Goal: Transaction & Acquisition: Purchase product/service

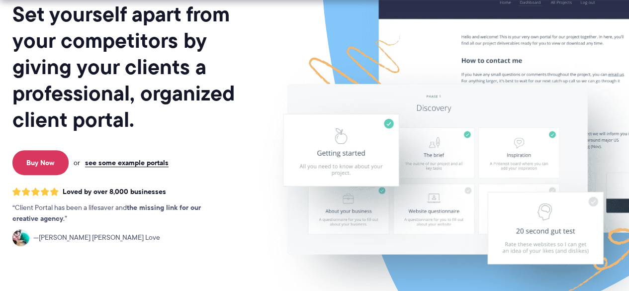
scroll to position [149, 0]
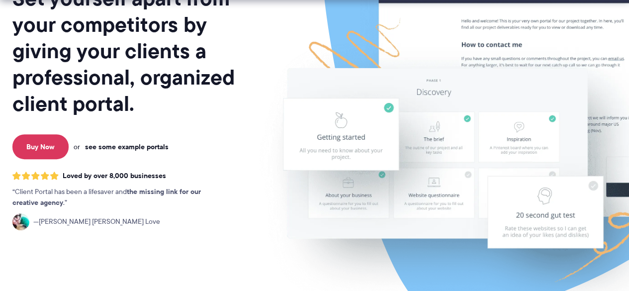
click at [109, 149] on link "see some example portals" at bounding box center [127, 146] width 84 height 9
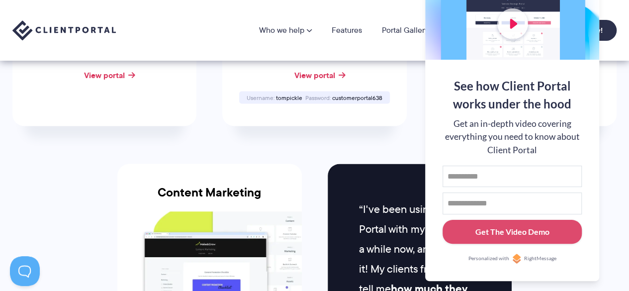
scroll to position [746, 0]
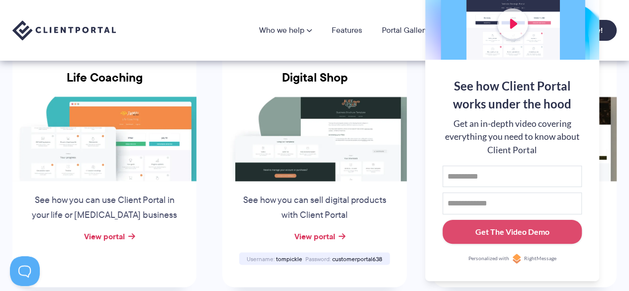
click at [509, 103] on div "See how Client Portal works under the hood" at bounding box center [512, 95] width 139 height 36
click at [620, 14] on button at bounding box center [617, 12] width 12 height 12
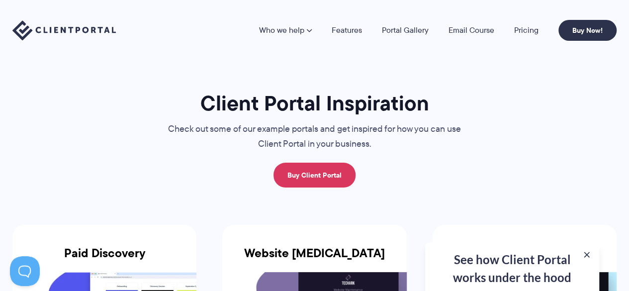
scroll to position [0, 0]
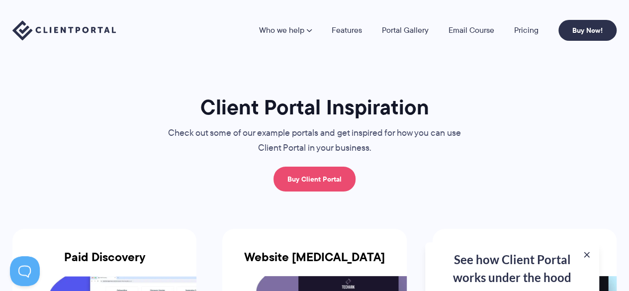
click at [297, 190] on link "Buy Client Portal" at bounding box center [315, 179] width 82 height 25
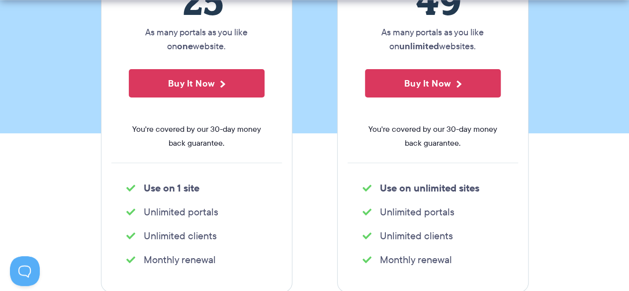
scroll to position [299, 0]
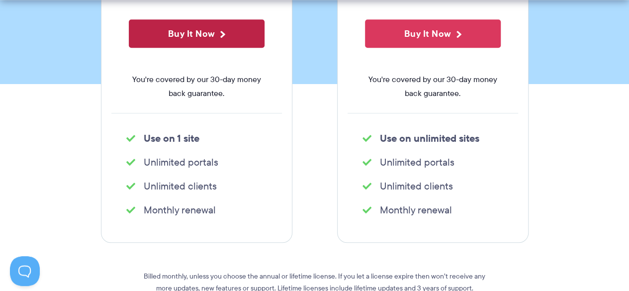
click at [224, 39] on button "Buy It Now" at bounding box center [197, 33] width 136 height 28
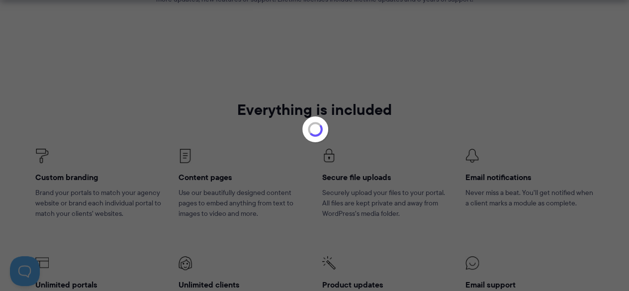
scroll to position [597, 0]
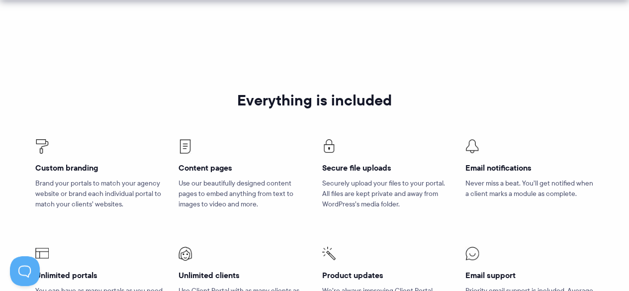
click at [572, 4] on div at bounding box center [314, 2] width 629 height 5
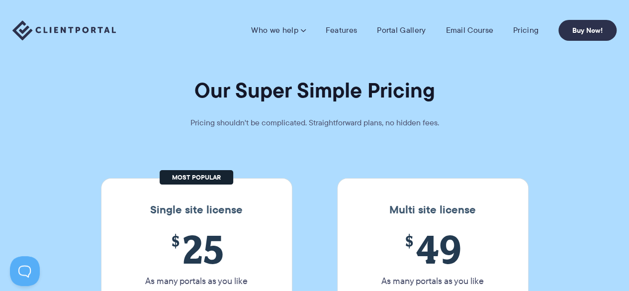
scroll to position [0, 0]
click at [588, 28] on link "Buy Now!" at bounding box center [588, 30] width 58 height 21
